Goal: Task Accomplishment & Management: Complete application form

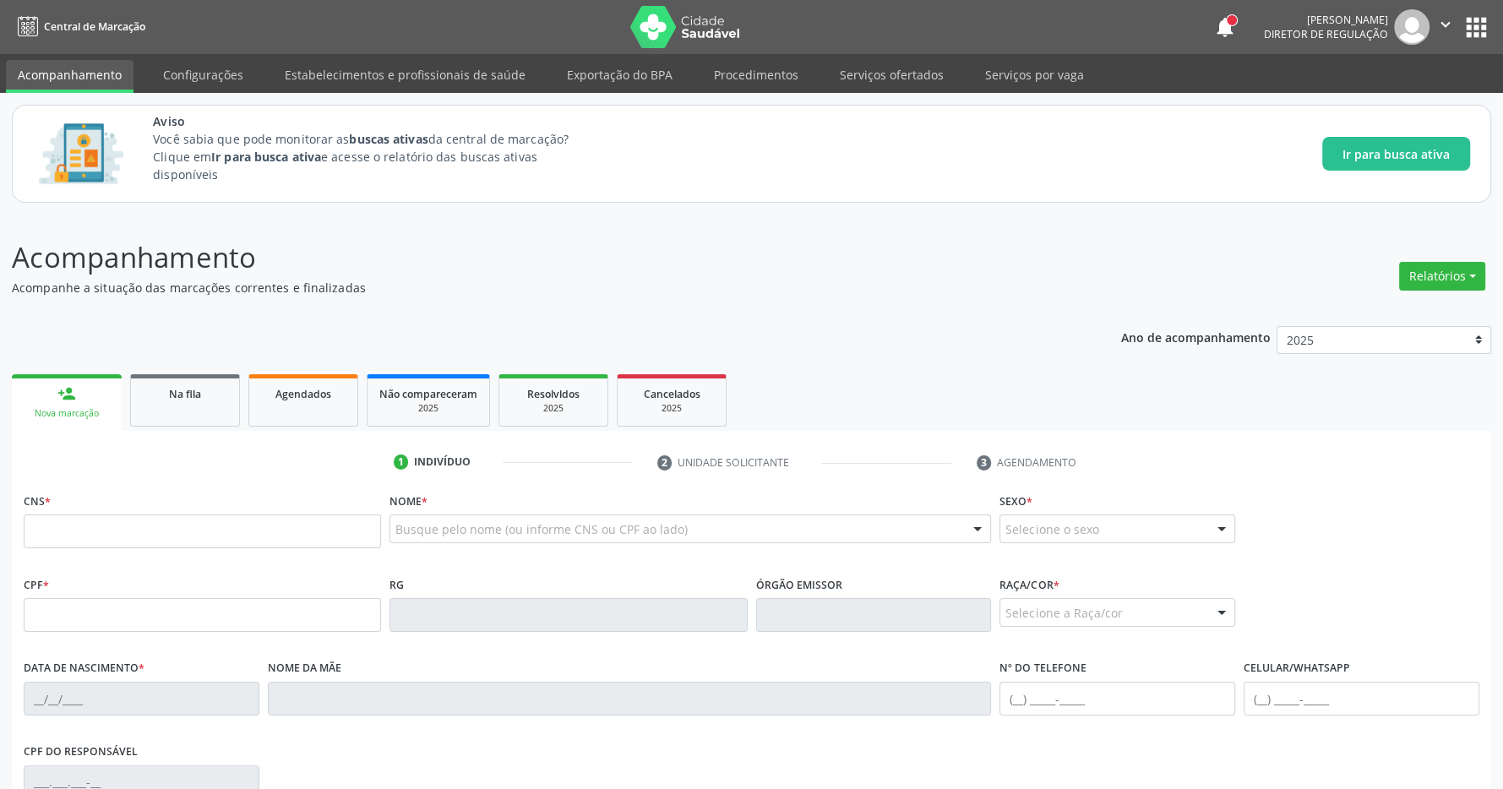
click at [110, 531] on input "text" at bounding box center [202, 531] width 357 height 34
type input "704 2027 9487 4689"
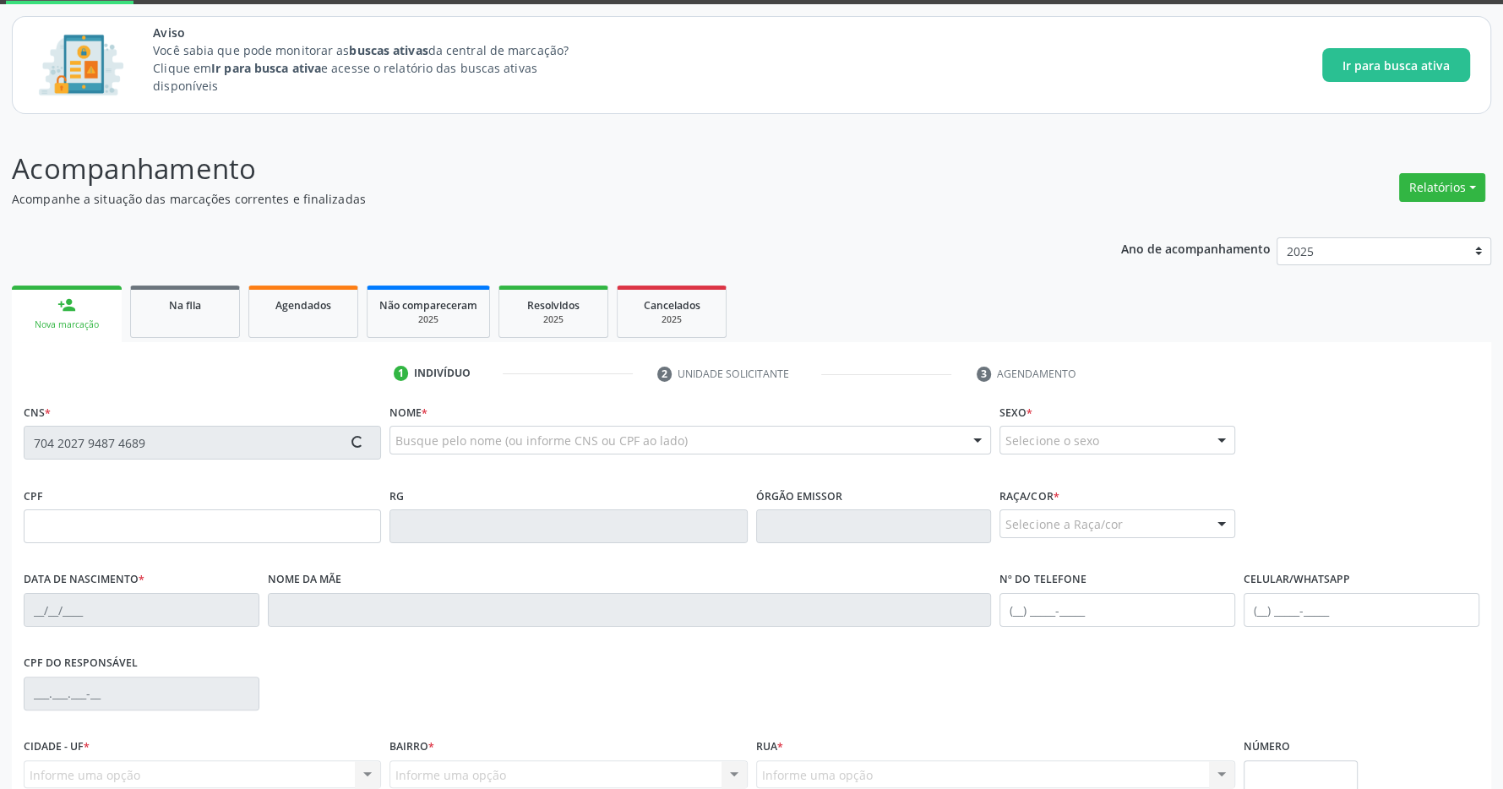
scroll to position [177, 0]
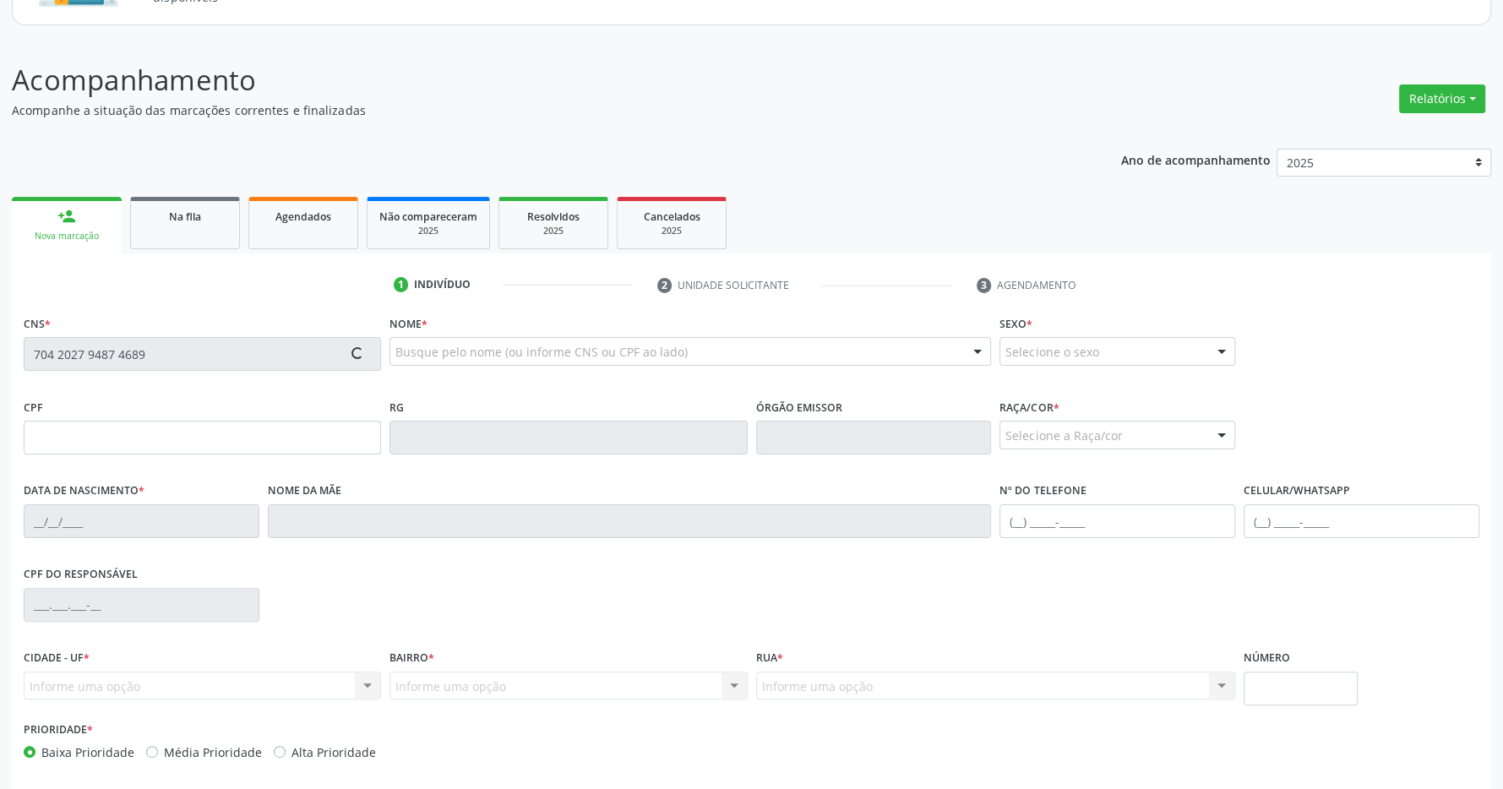
type input "080.938.844-83"
type input "[DATE]"
type input "[PERSON_NAME]"
type input "[PHONE_NUMBER]"
type input "S/N"
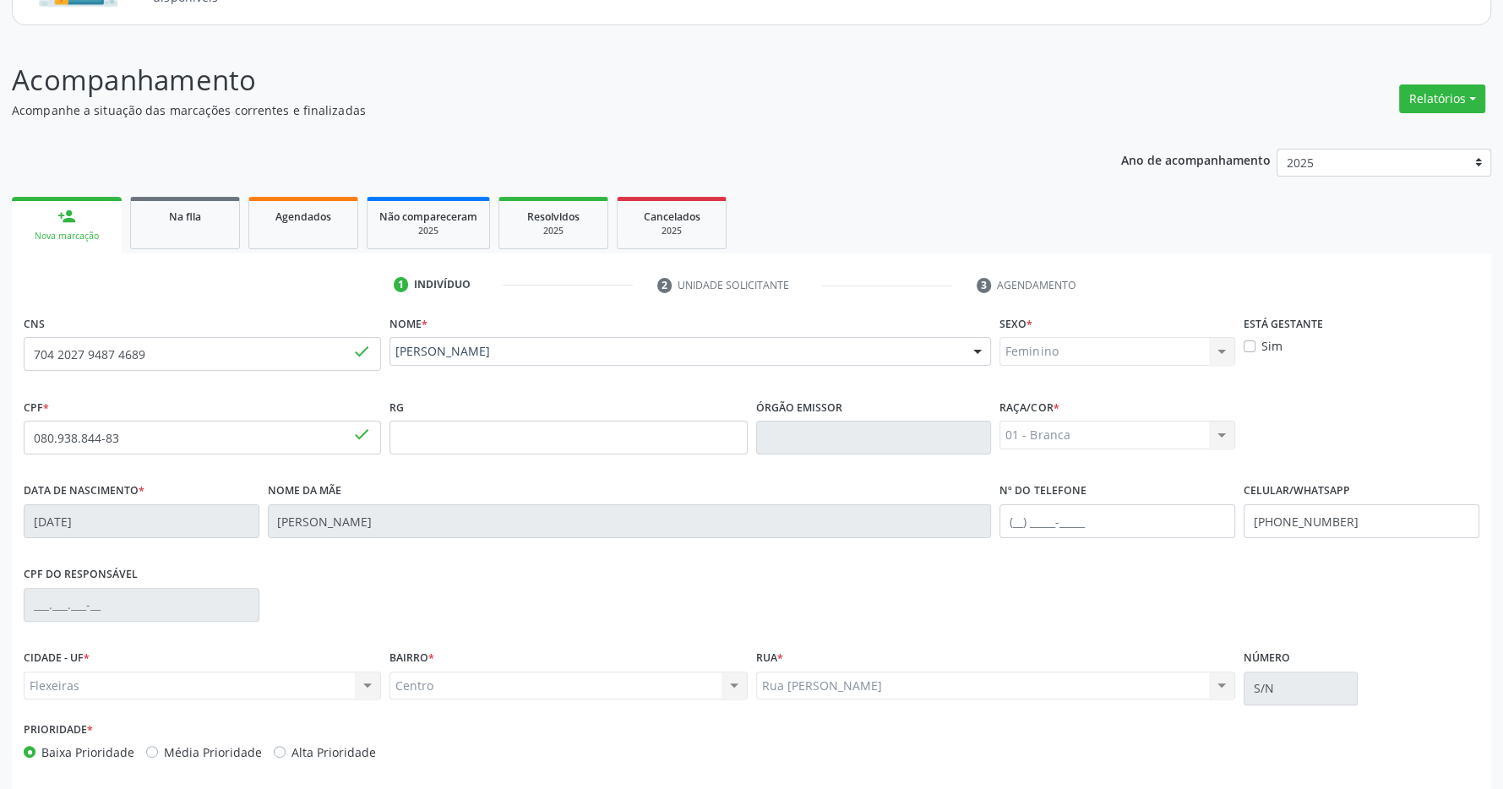
scroll to position [250, 0]
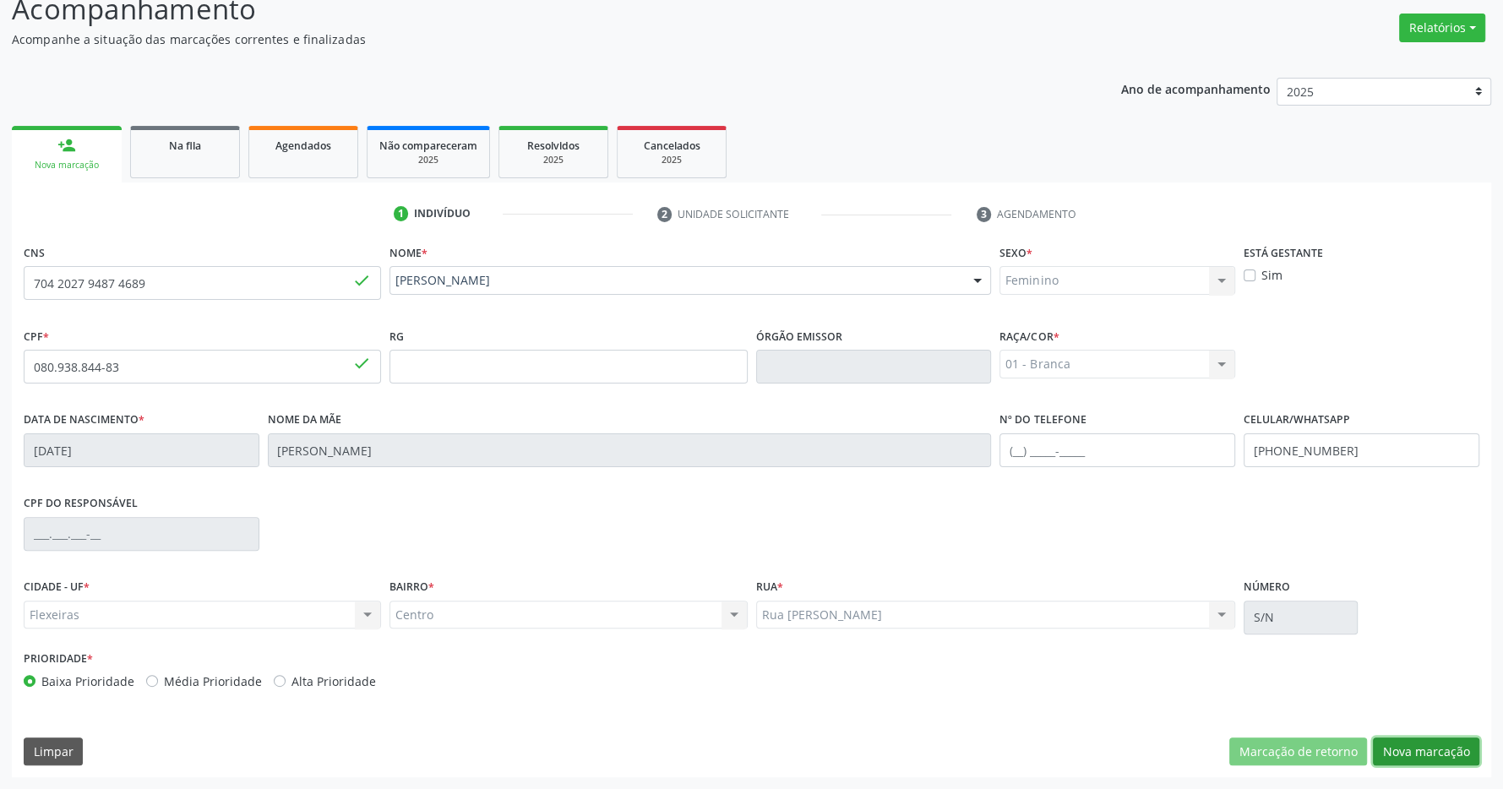
click at [1431, 750] on button "Nova marcação" at bounding box center [1425, 751] width 106 height 29
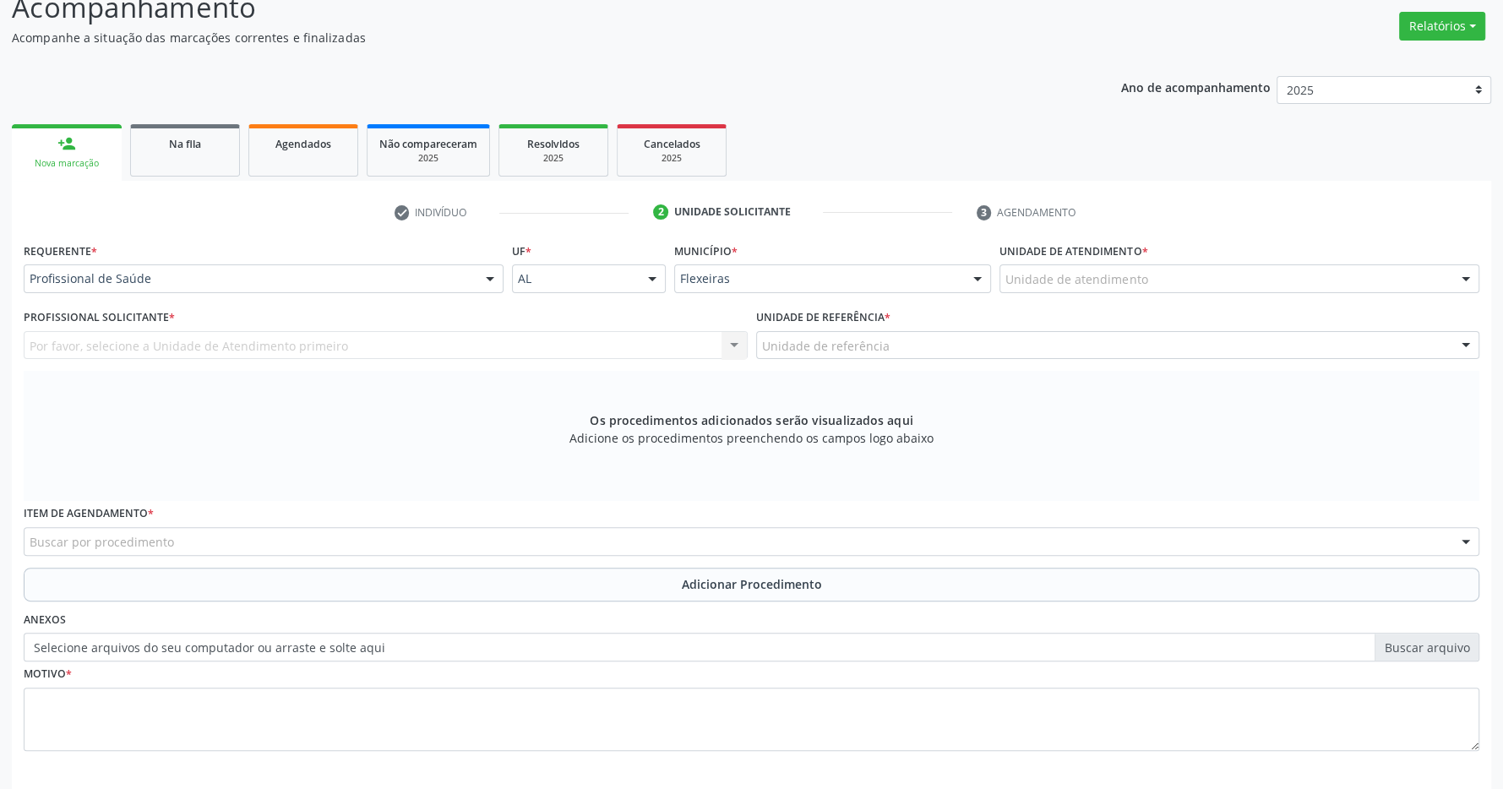
click at [582, 537] on div "Buscar por procedimento" at bounding box center [751, 541] width 1455 height 29
click at [831, 106] on div "Ano de acompanhamento 2025 person_add Nova marcação Na fila Agendados Não compa…" at bounding box center [751, 457] width 1479 height 786
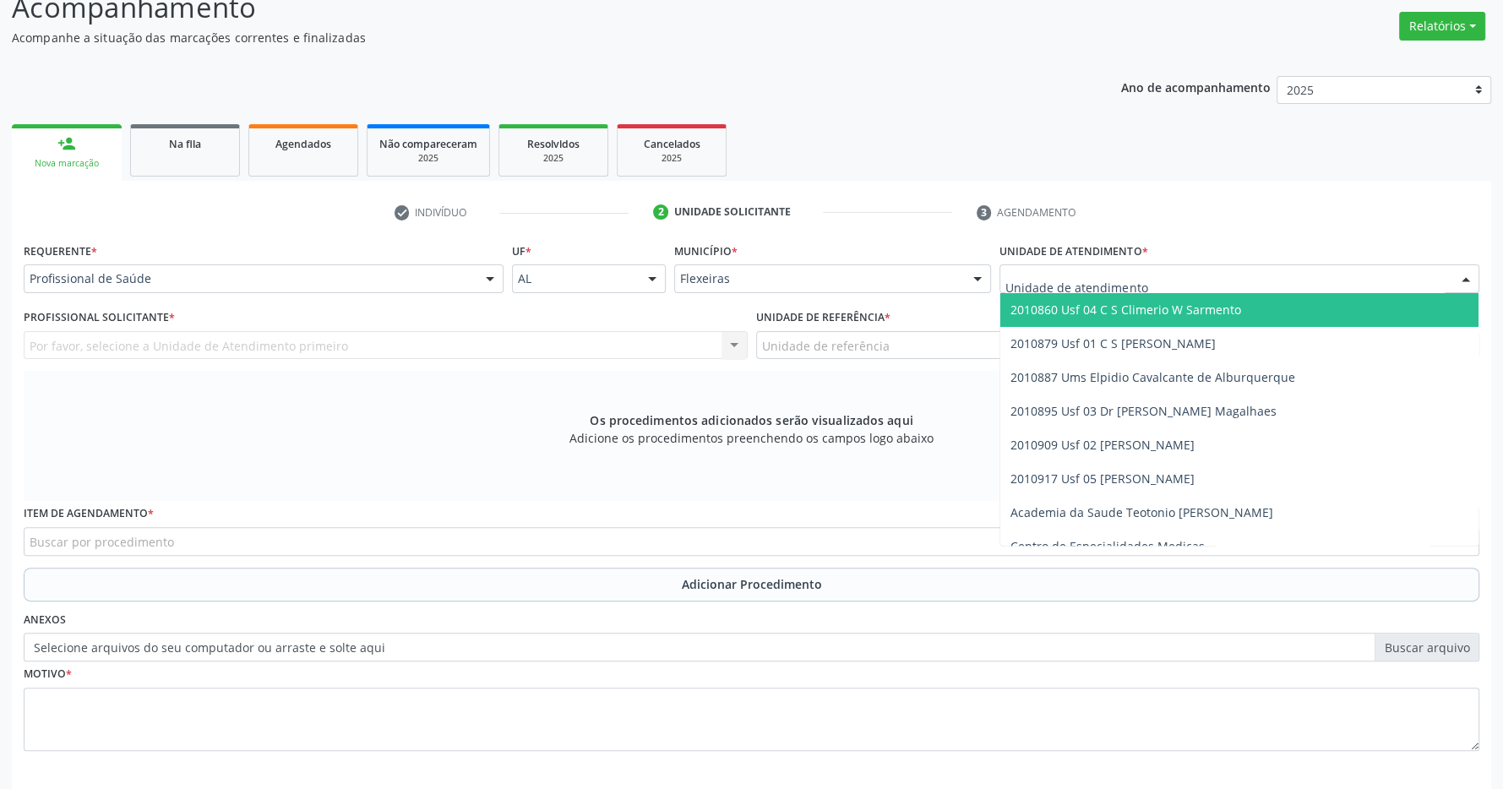
click at [1341, 279] on div at bounding box center [1239, 278] width 480 height 29
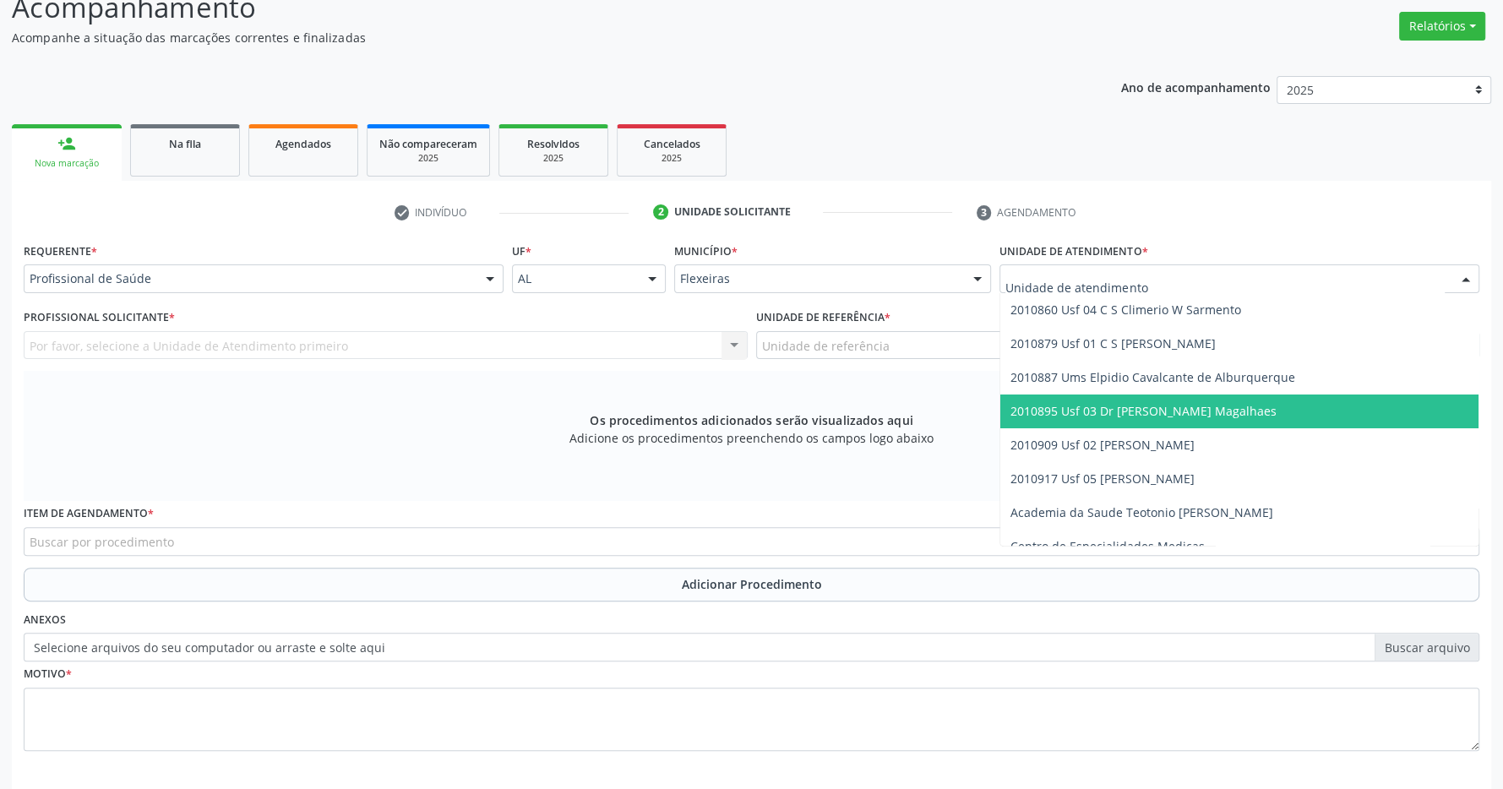
click at [1263, 410] on span "2010895 Usf 03 Dr [PERSON_NAME] Magalhaes" at bounding box center [1143, 411] width 266 height 16
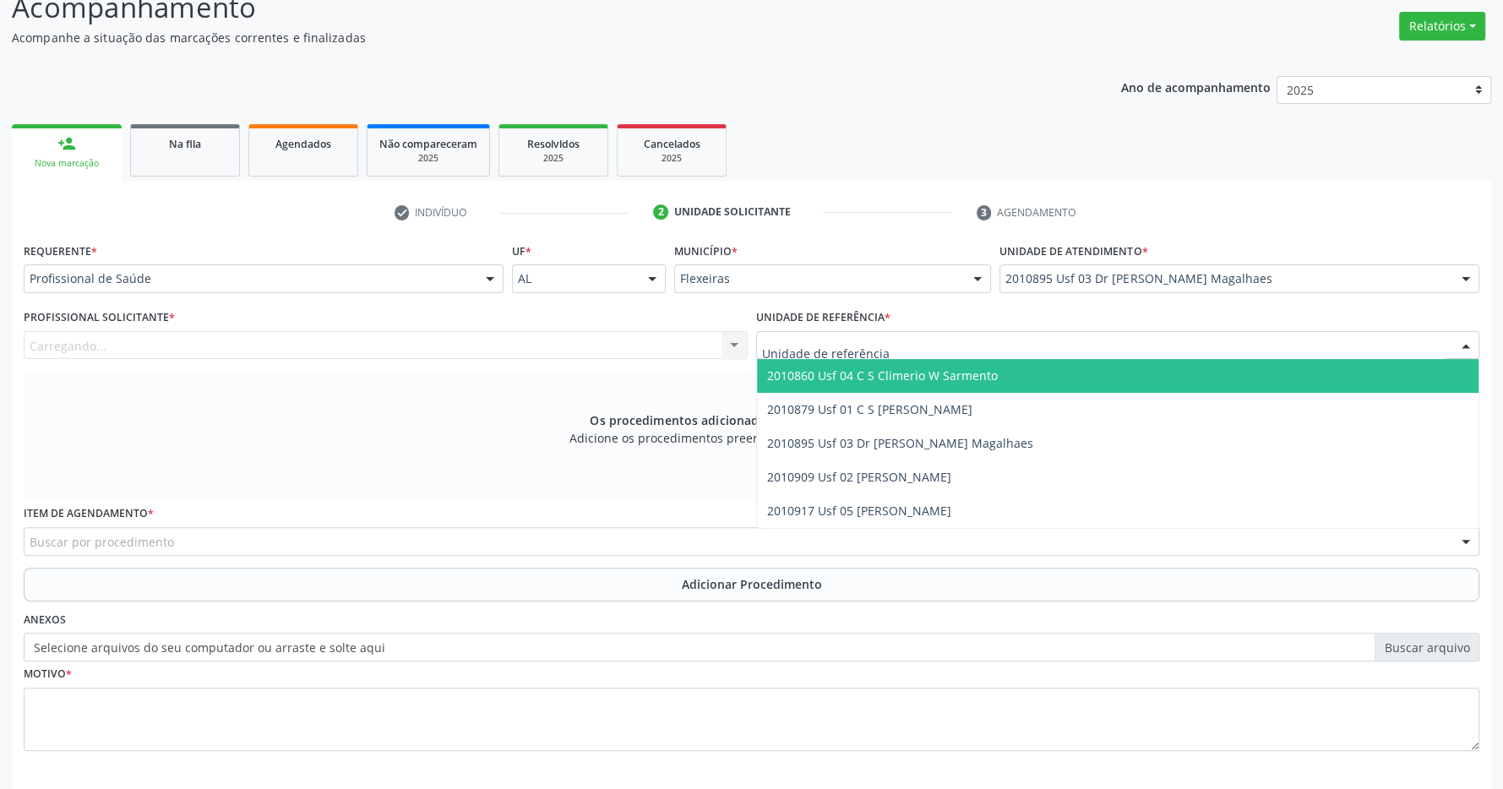
click at [1238, 349] on div at bounding box center [1118, 345] width 724 height 29
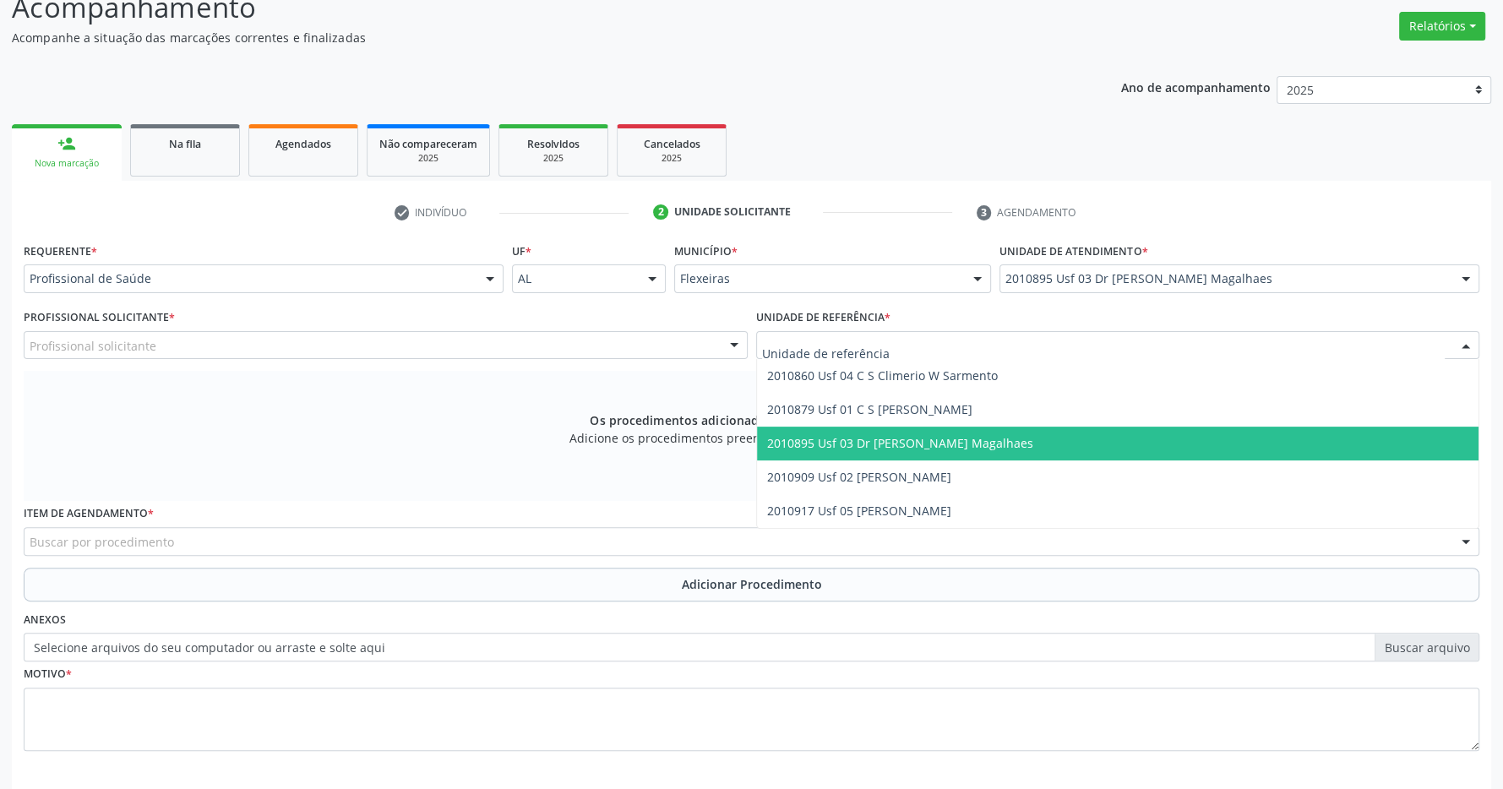
click at [1211, 443] on span "2010895 Usf 03 Dr [PERSON_NAME] Magalhaes" at bounding box center [1118, 444] width 722 height 34
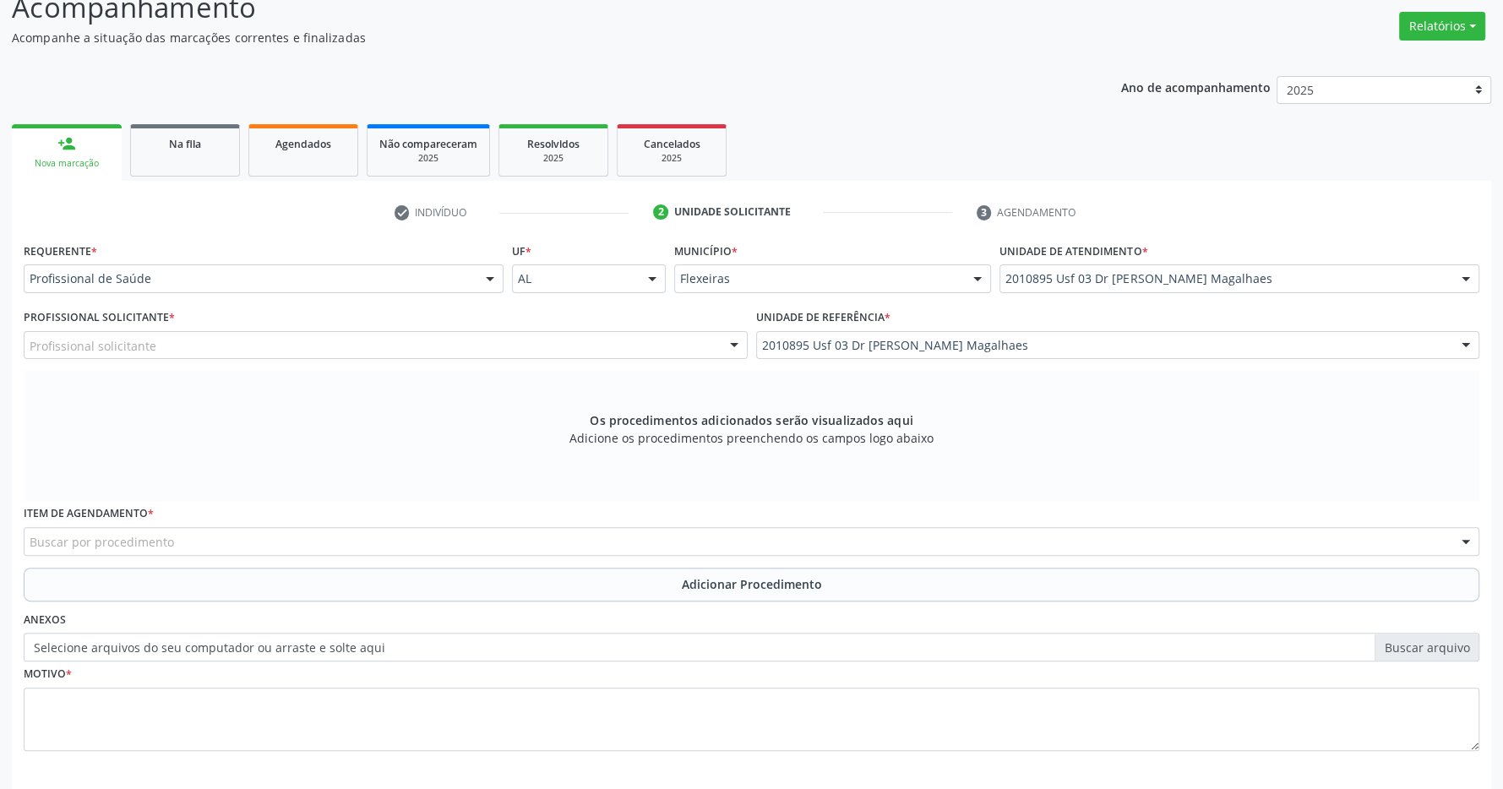
click at [578, 350] on div "Profissional solicitante" at bounding box center [386, 345] width 724 height 29
